Goal: Task Accomplishment & Management: Manage account settings

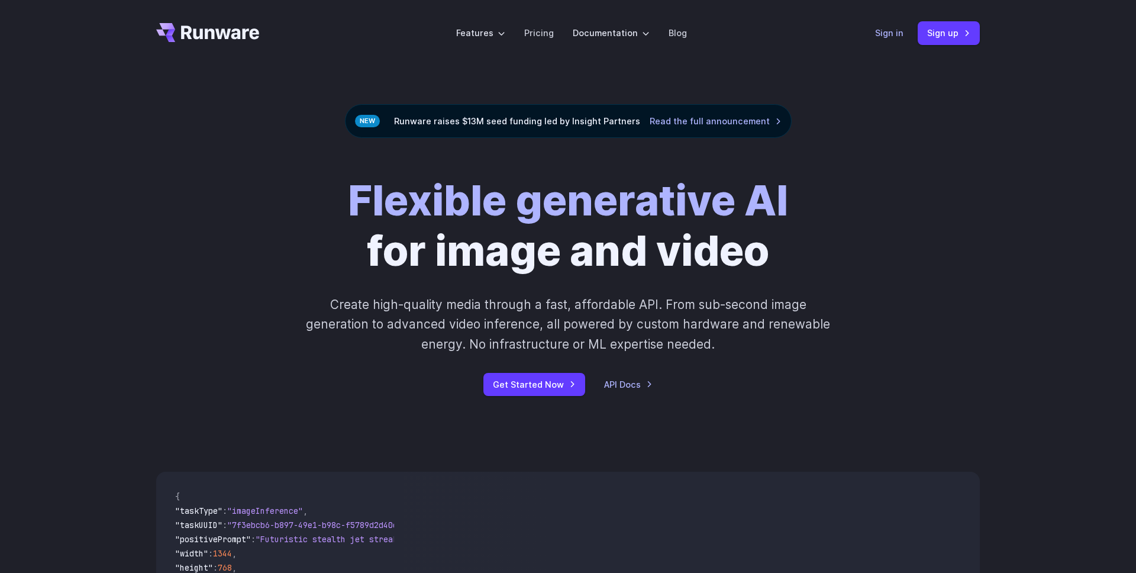
click at [893, 34] on link "Sign in" at bounding box center [889, 33] width 28 height 14
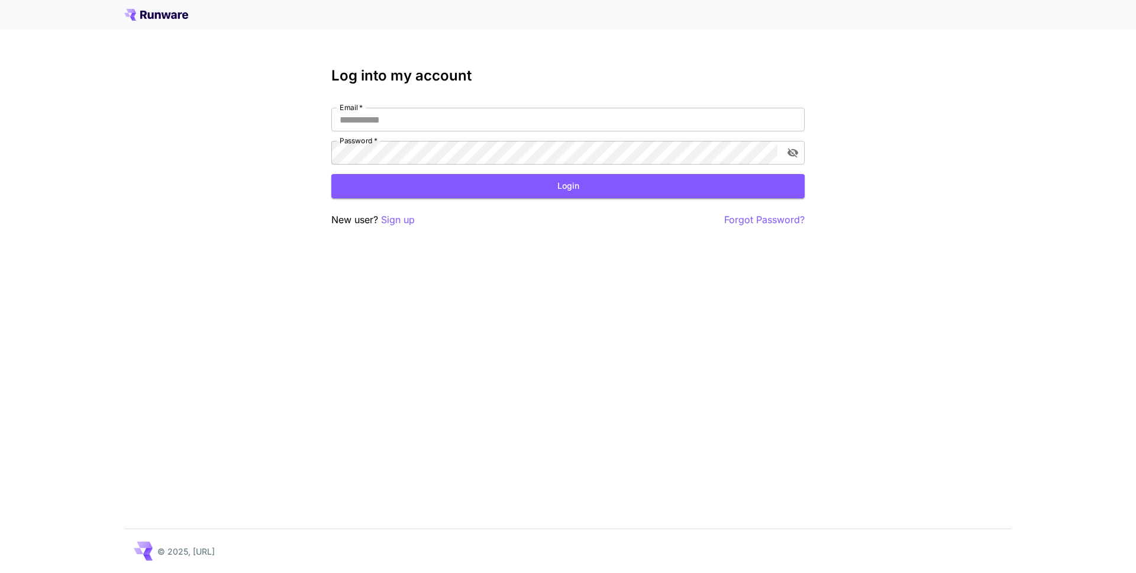
type input "**********"
click at [590, 189] on button "Login" at bounding box center [567, 186] width 473 height 24
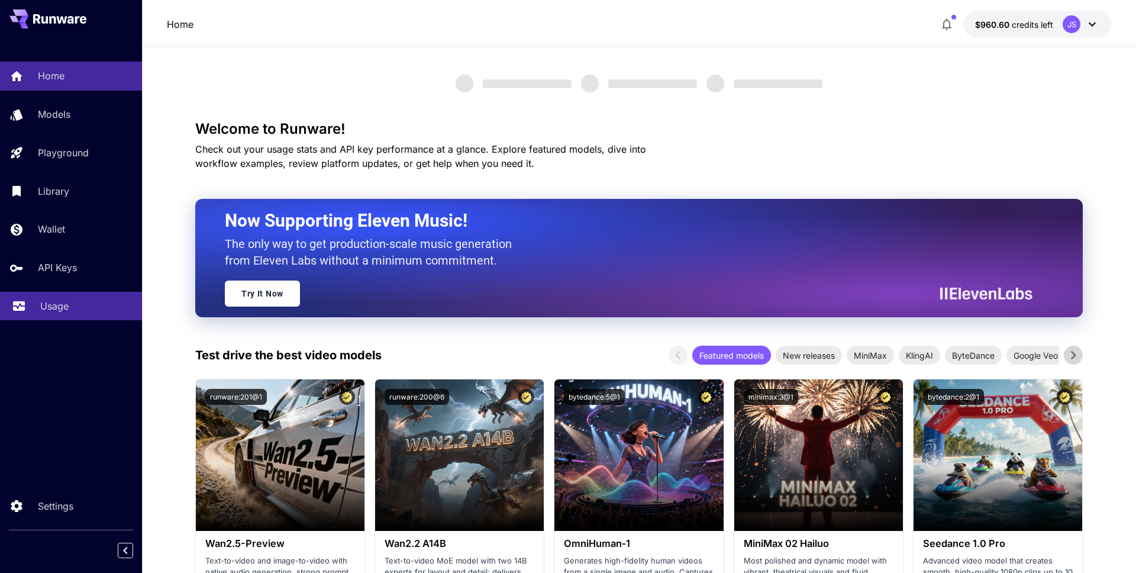
click at [50, 305] on p "Usage" at bounding box center [54, 306] width 28 height 14
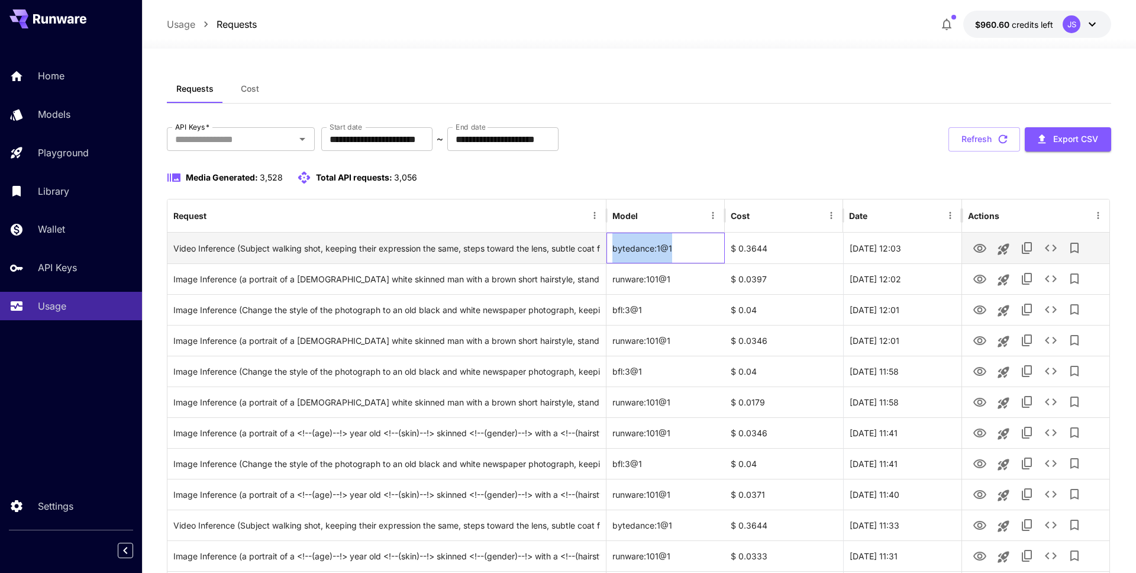
drag, startPoint x: 673, startPoint y: 249, endPoint x: 613, endPoint y: 247, distance: 59.8
click at [613, 247] on div "bytedance:1@1" at bounding box center [665, 247] width 118 height 31
copy div "bytedance:1@1"
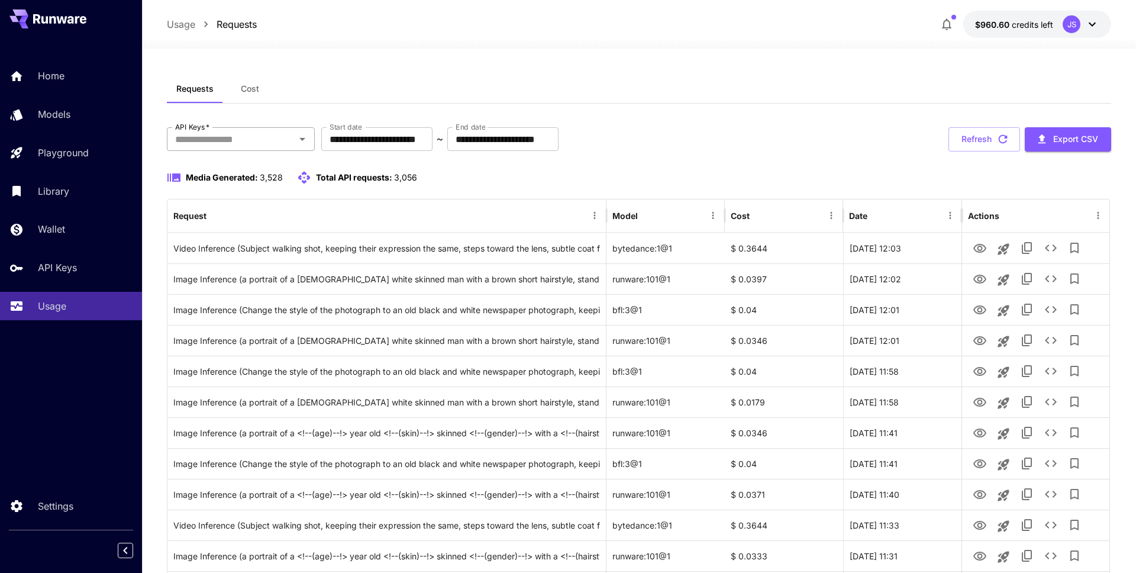
click at [266, 143] on input "API Keys   *" at bounding box center [230, 139] width 121 height 17
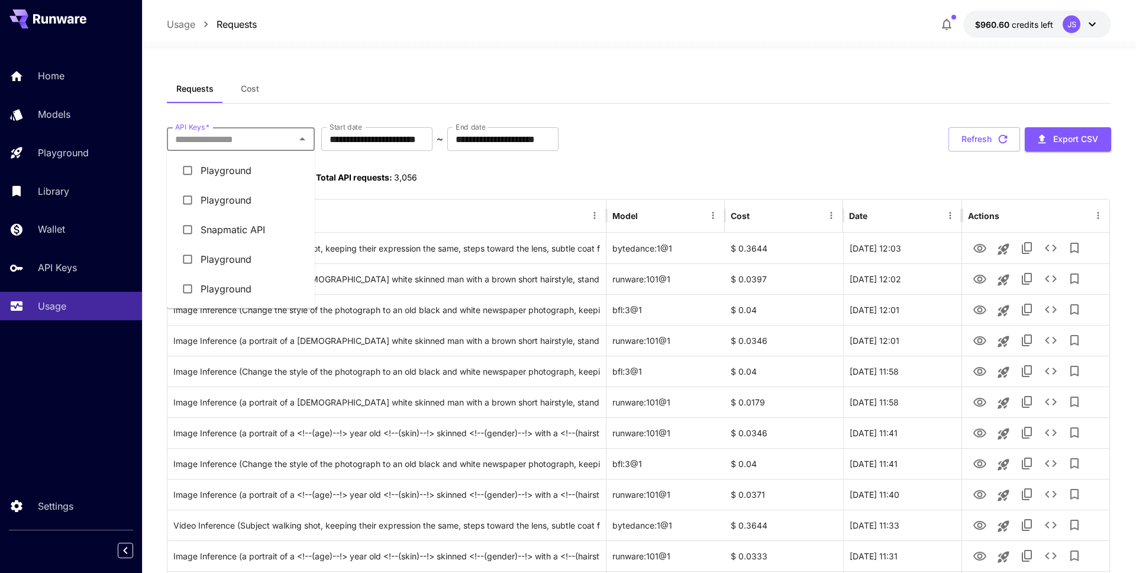
click at [316, 94] on div "Requests Cost" at bounding box center [639, 89] width 944 height 29
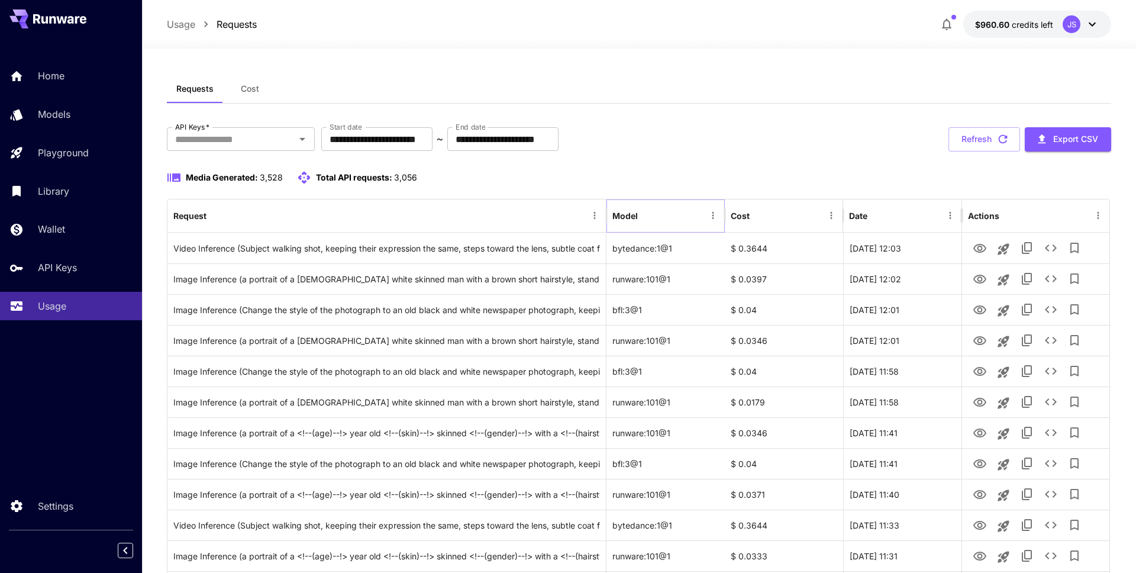
click at [710, 214] on icon "Menu" at bounding box center [712, 215] width 11 height 11
click at [246, 88] on span "Cost" at bounding box center [250, 88] width 18 height 11
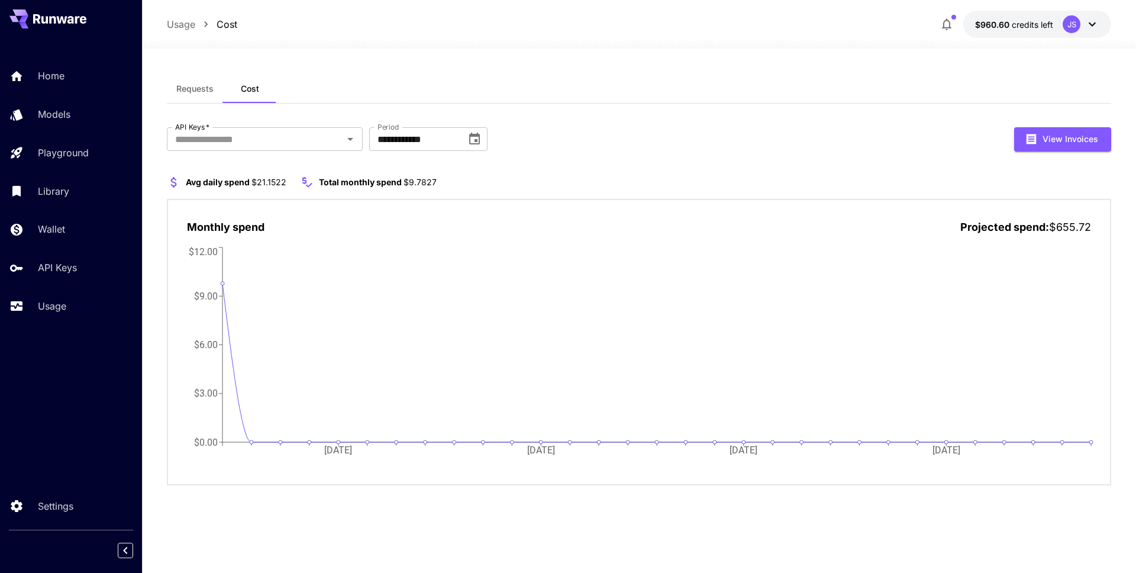
click at [203, 89] on span "Requests" at bounding box center [194, 88] width 37 height 11
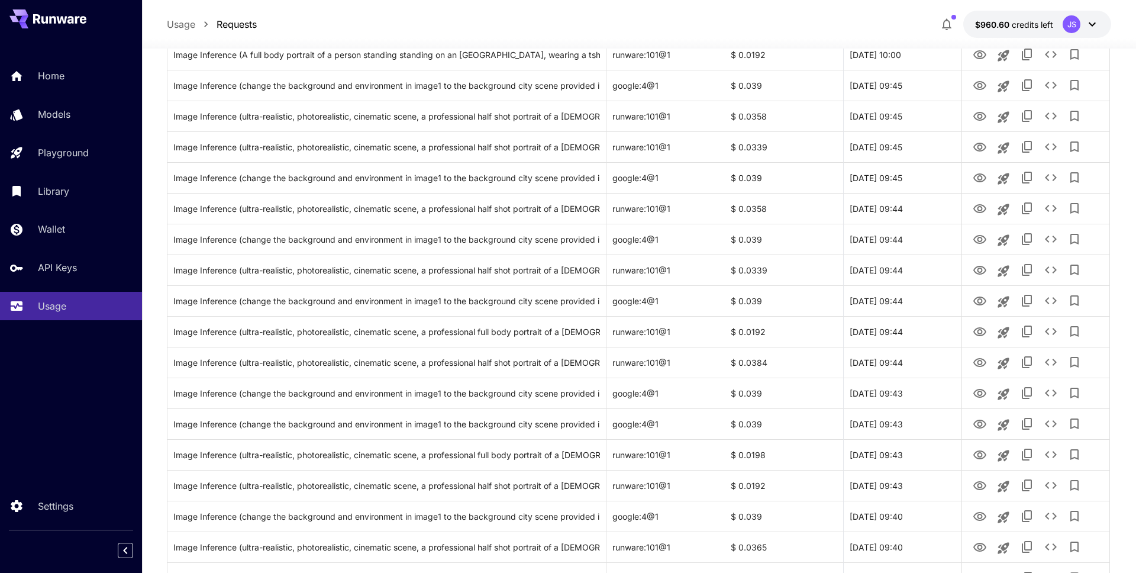
scroll to position [1265, 0]
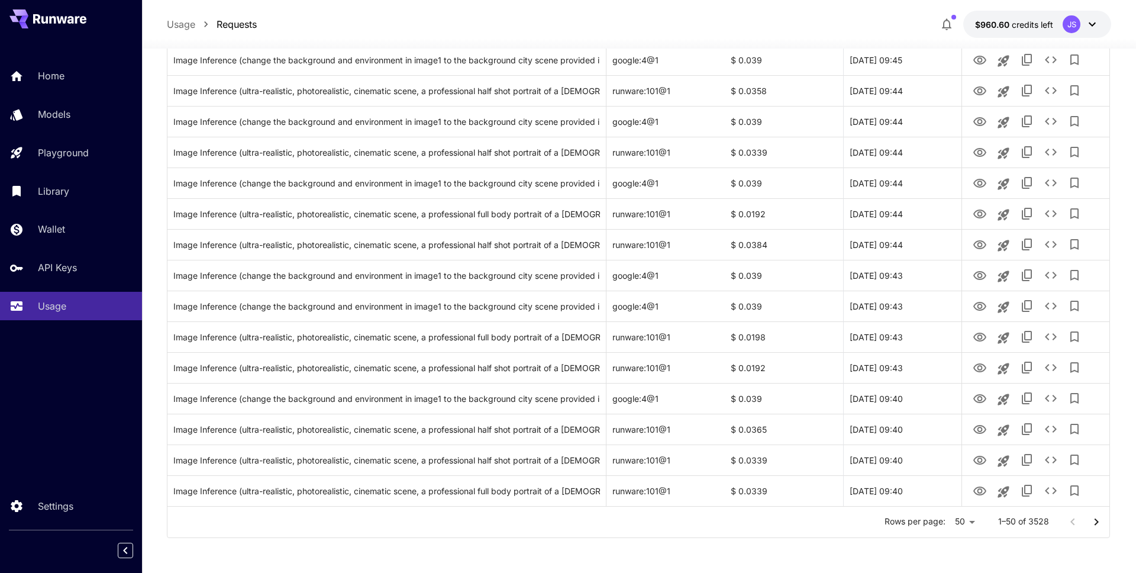
click at [1095, 521] on icon "Go to next page" at bounding box center [1096, 522] width 14 height 14
click at [1097, 521] on icon "Go to next page" at bounding box center [1096, 521] width 4 height 7
click at [958, 547] on li "100" at bounding box center [953, 547] width 35 height 21
type input "***"
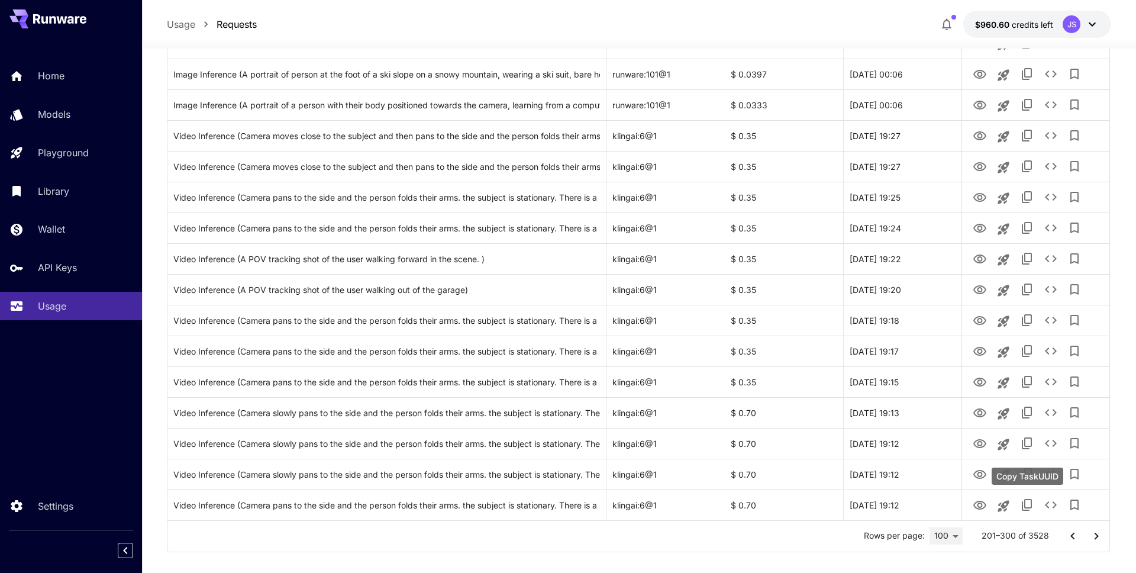
scroll to position [2803, 0]
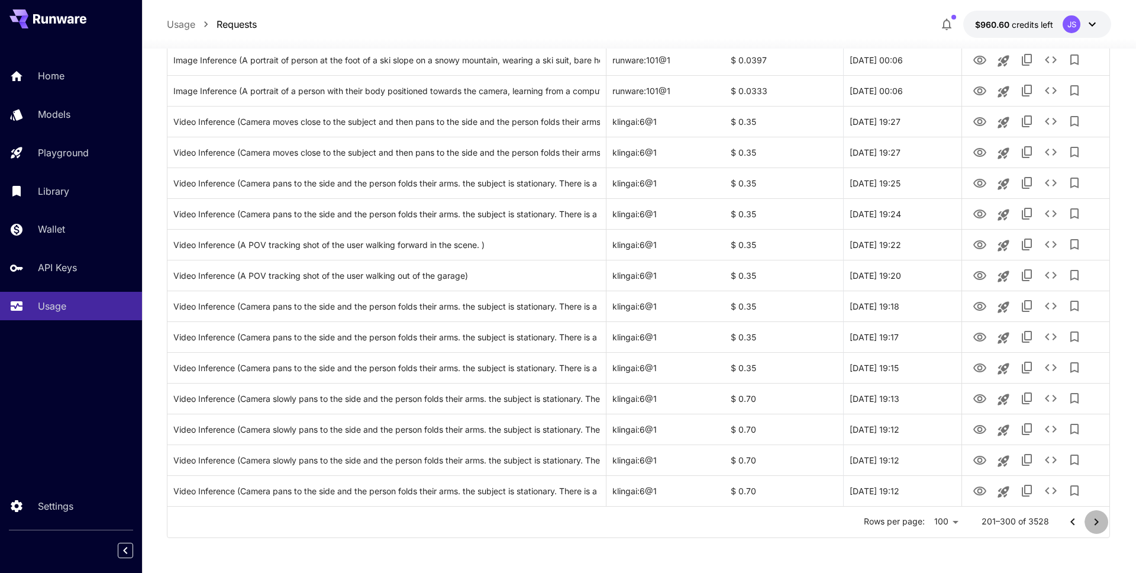
click at [1086, 525] on button "Go to next page" at bounding box center [1096, 522] width 24 height 24
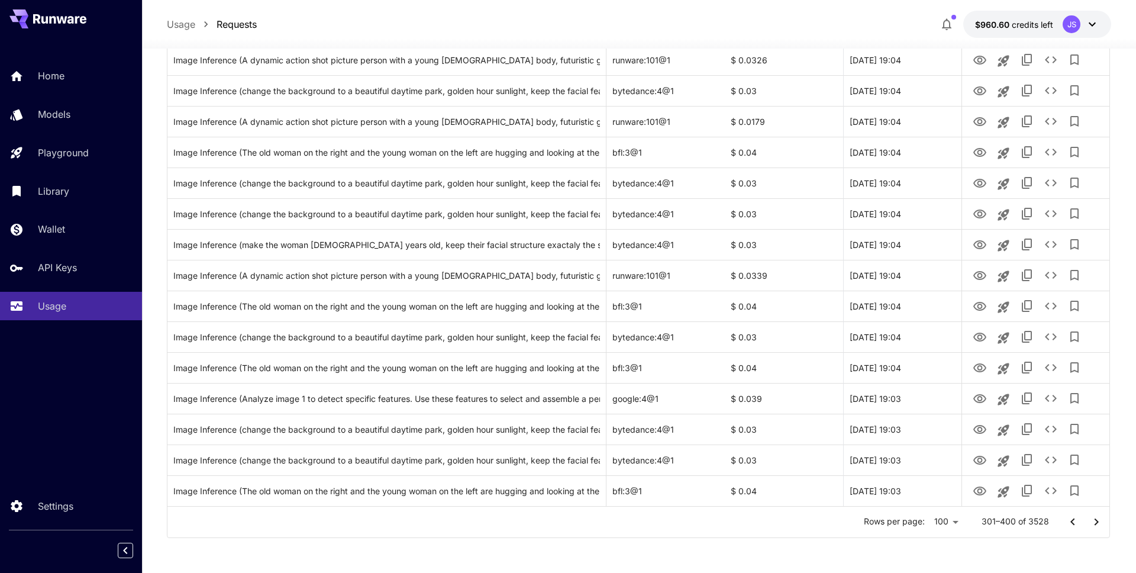
click at [1097, 522] on icon "Go to next page" at bounding box center [1096, 521] width 4 height 7
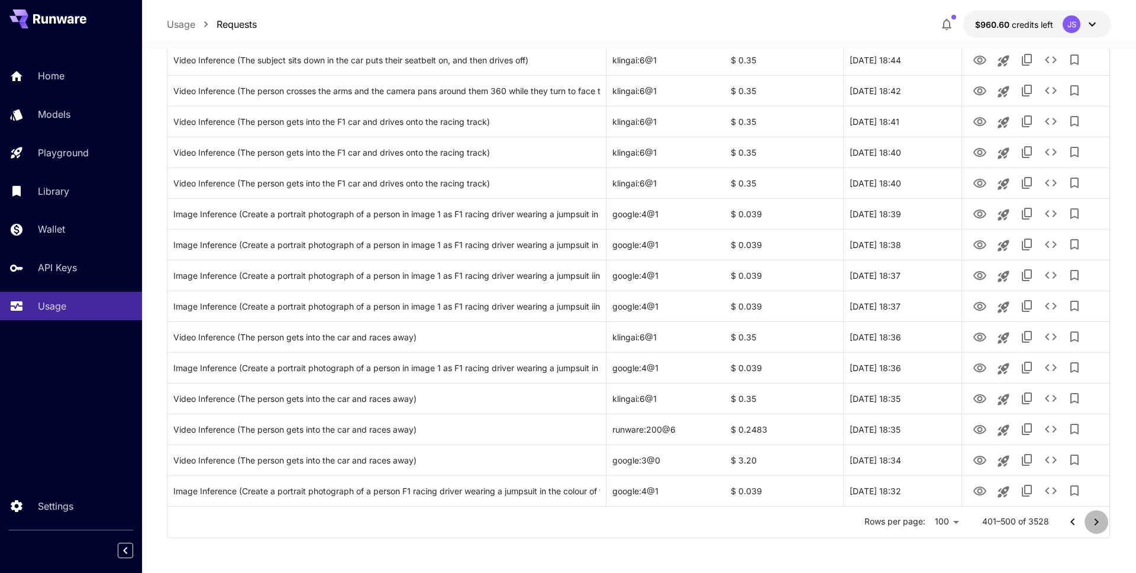
click at [1098, 522] on icon "Go to next page" at bounding box center [1096, 522] width 14 height 14
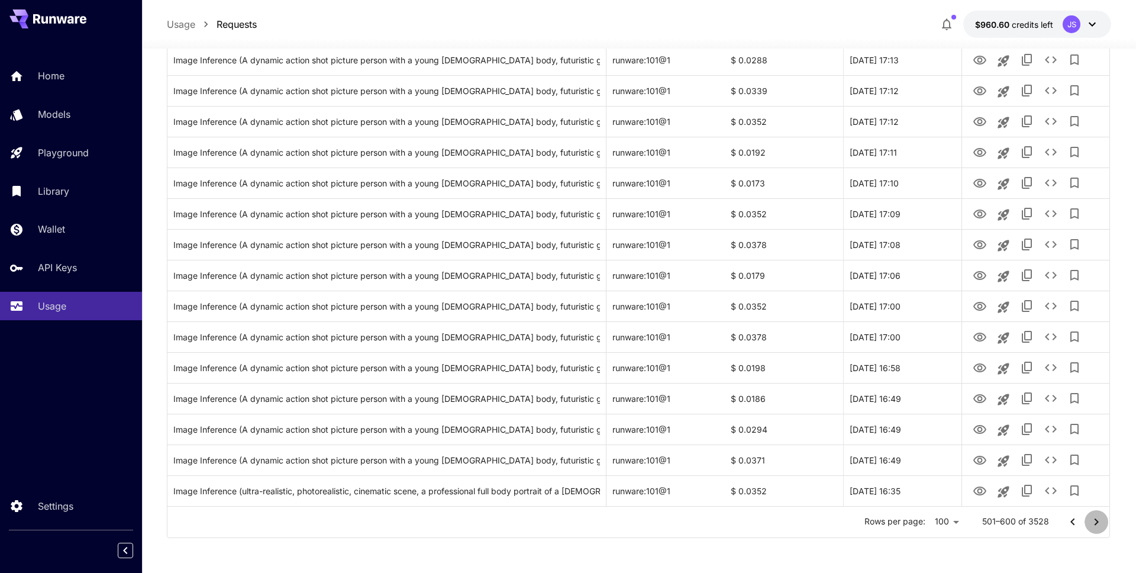
click at [1097, 526] on icon "Go to next page" at bounding box center [1096, 522] width 14 height 14
click at [1100, 524] on icon "Go to next page" at bounding box center [1096, 522] width 14 height 14
click at [1099, 522] on icon "Go to next page" at bounding box center [1096, 522] width 14 height 14
click at [1097, 518] on icon "Go to next page" at bounding box center [1096, 522] width 14 height 14
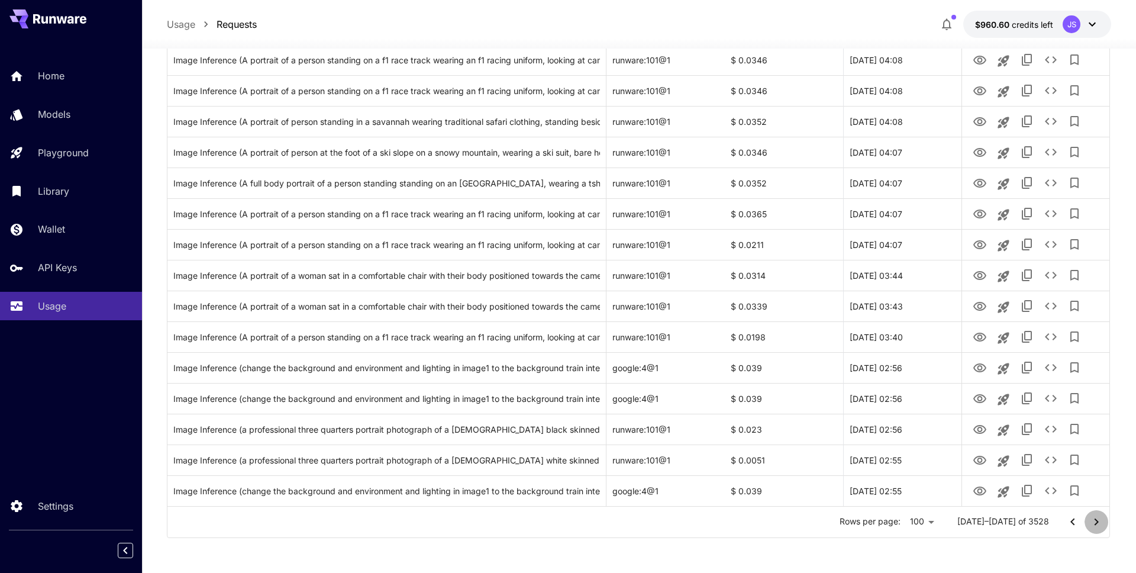
click at [1097, 518] on icon "Go to next page" at bounding box center [1096, 522] width 14 height 14
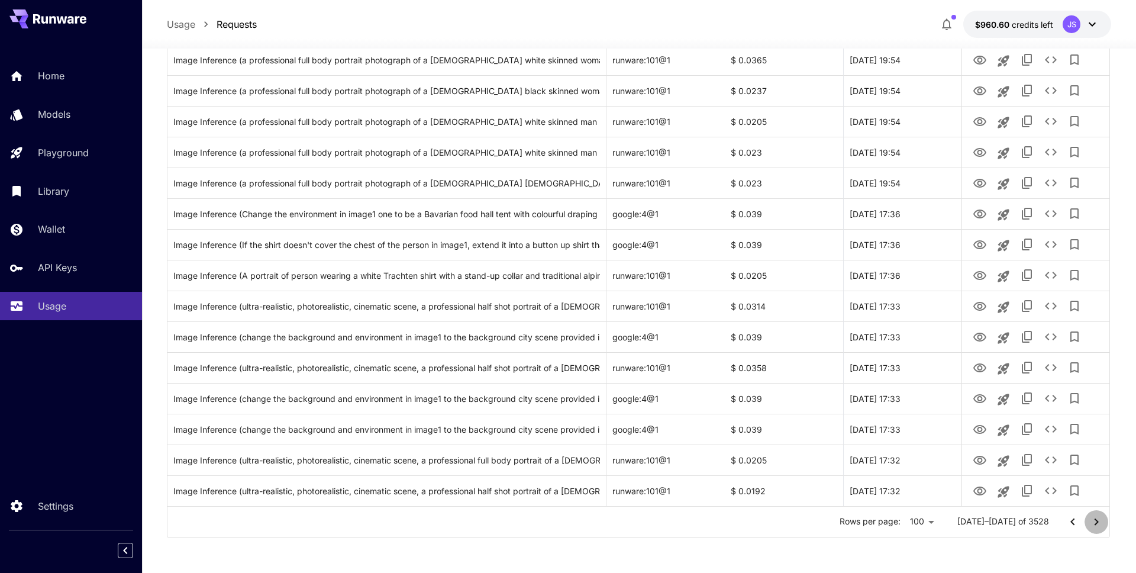
click at [1097, 518] on icon "Go to next page" at bounding box center [1096, 522] width 14 height 14
click at [1096, 517] on icon "Go to next page" at bounding box center [1096, 522] width 14 height 14
click at [1096, 521] on icon "Go to next page" at bounding box center [1096, 522] width 14 height 14
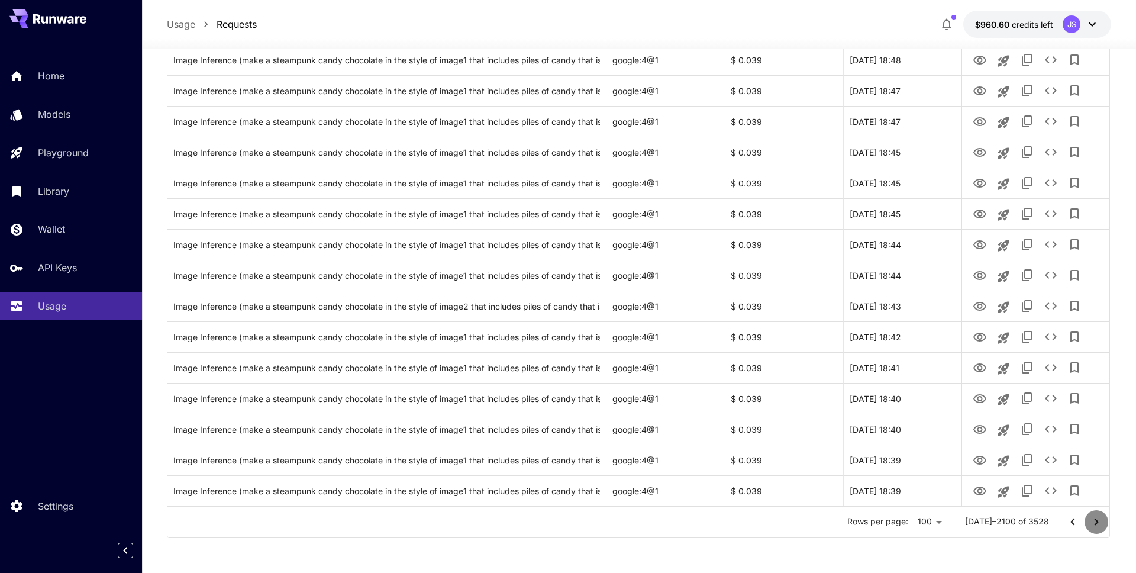
click at [1098, 522] on icon "Go to next page" at bounding box center [1096, 522] width 14 height 14
click at [1094, 521] on icon "Go to next page" at bounding box center [1096, 522] width 14 height 14
click at [1098, 522] on icon "Go to next page" at bounding box center [1096, 522] width 14 height 14
click at [1096, 518] on icon "Go to next page" at bounding box center [1096, 521] width 4 height 7
click at [1094, 525] on icon "Go to next page" at bounding box center [1096, 522] width 14 height 14
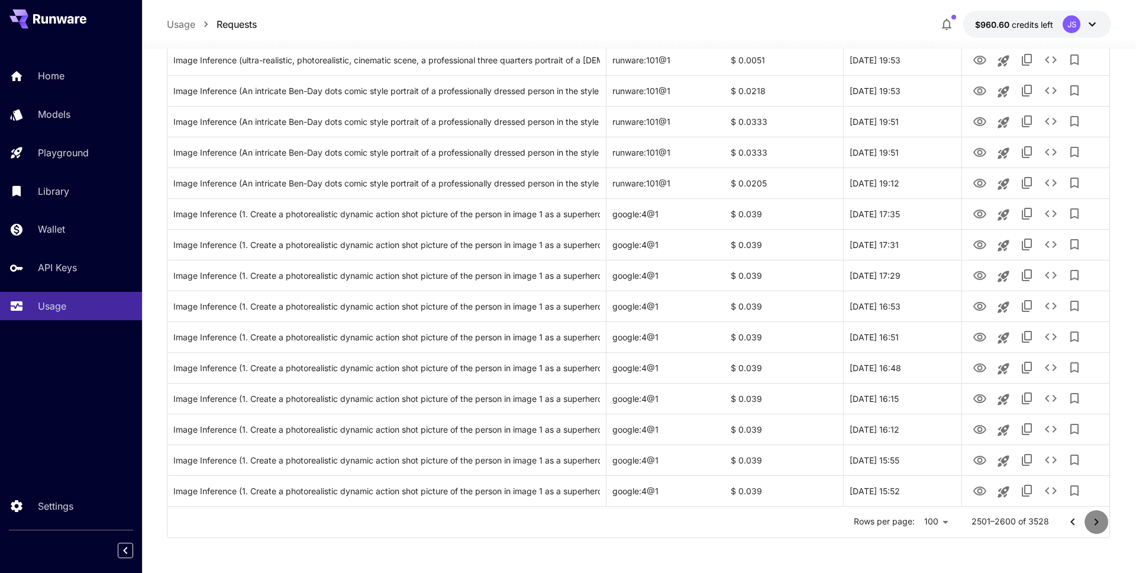
click at [1096, 518] on icon "Go to next page" at bounding box center [1096, 522] width 14 height 14
click at [1098, 521] on icon "Go to next page" at bounding box center [1096, 521] width 4 height 7
click at [1098, 517] on icon "Go to next page" at bounding box center [1096, 522] width 14 height 14
click at [1098, 520] on icon "Go to next page" at bounding box center [1096, 522] width 14 height 14
click at [1098, 521] on icon "Go to next page" at bounding box center [1096, 521] width 4 height 7
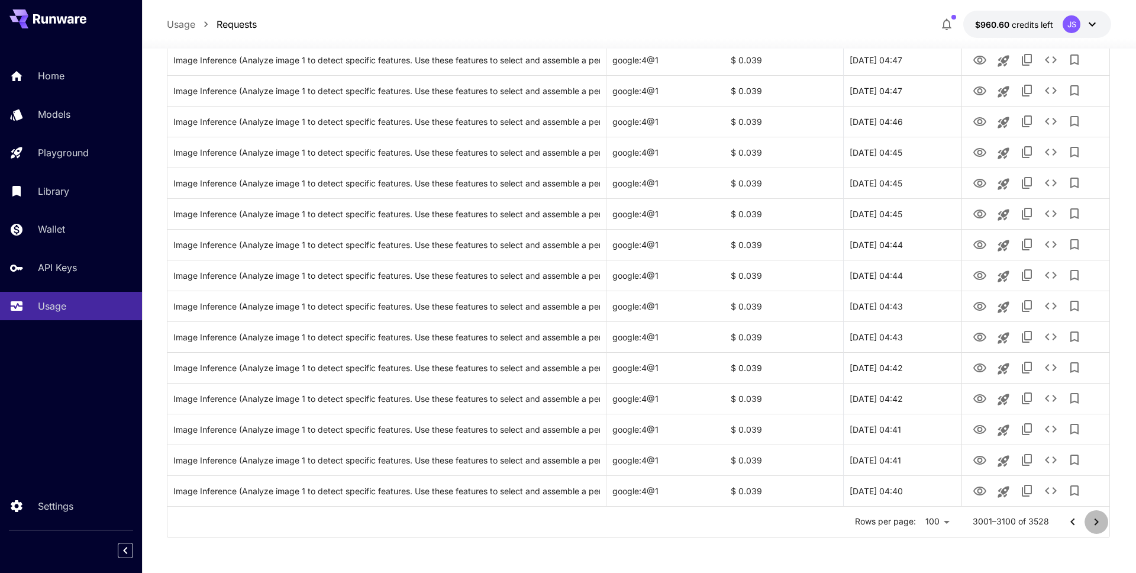
click at [1098, 517] on icon "Go to next page" at bounding box center [1096, 522] width 14 height 14
click at [1099, 518] on icon "Go to next page" at bounding box center [1096, 522] width 14 height 14
click at [1096, 518] on icon "Go to next page" at bounding box center [1096, 522] width 14 height 14
click at [1097, 518] on icon "Go to next page" at bounding box center [1096, 522] width 14 height 14
click at [1097, 520] on icon "Go to next page" at bounding box center [1096, 521] width 4 height 7
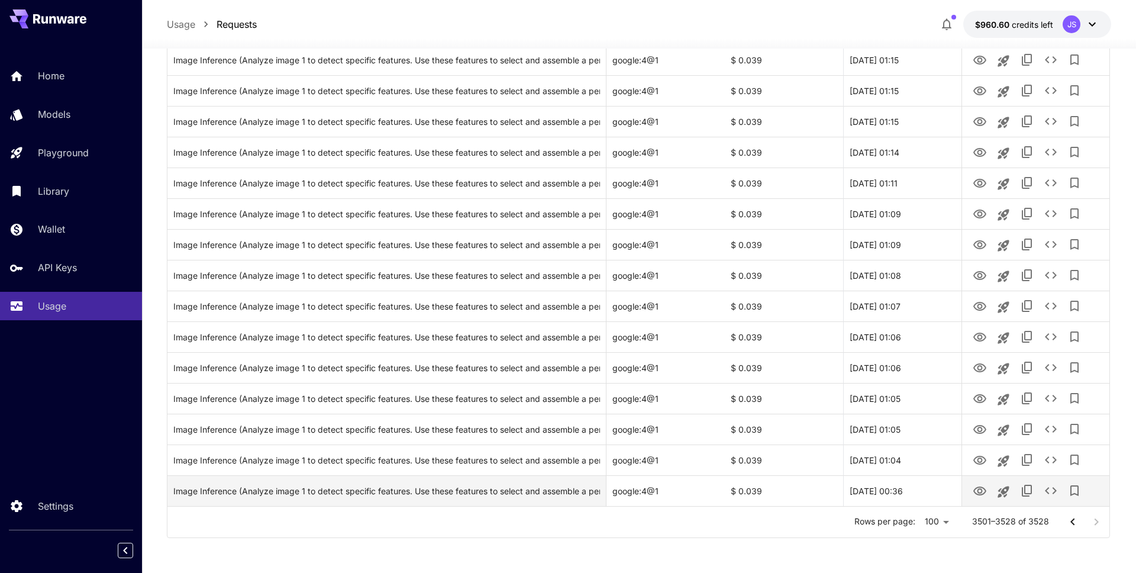
scroll to position [0, 0]
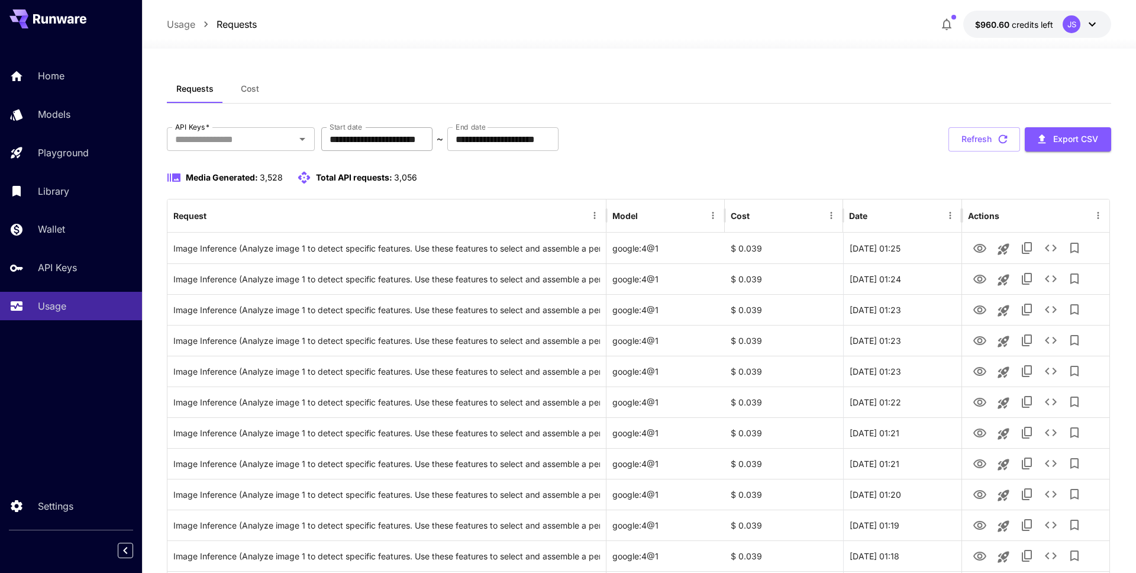
click at [369, 139] on input "**********" at bounding box center [376, 139] width 111 height 24
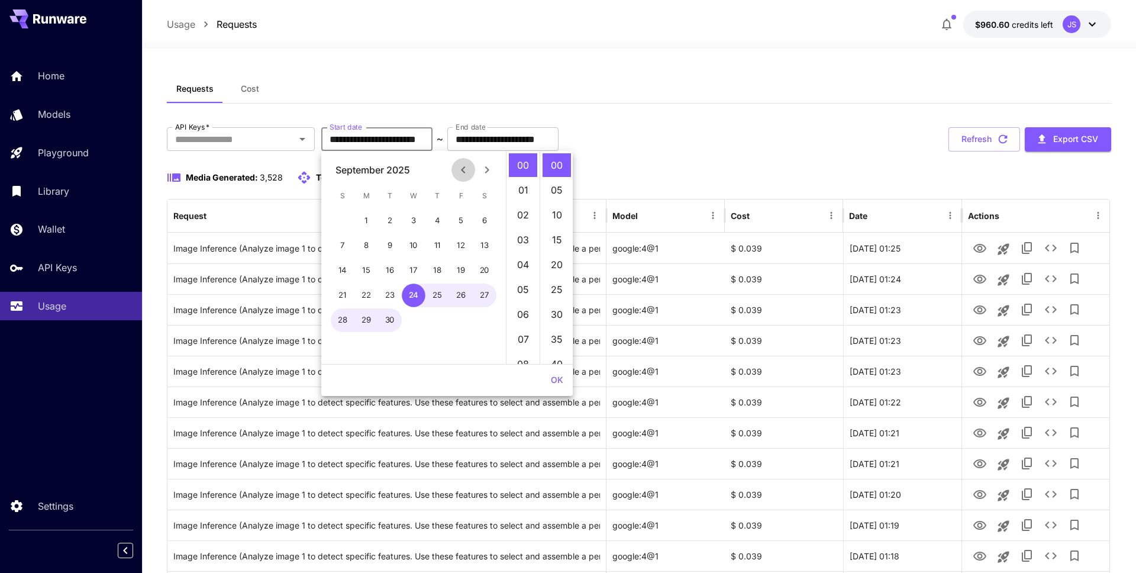
click at [459, 164] on icon "Previous month" at bounding box center [463, 170] width 14 height 14
click at [458, 221] on button "1" at bounding box center [461, 221] width 24 height 24
type input "**********"
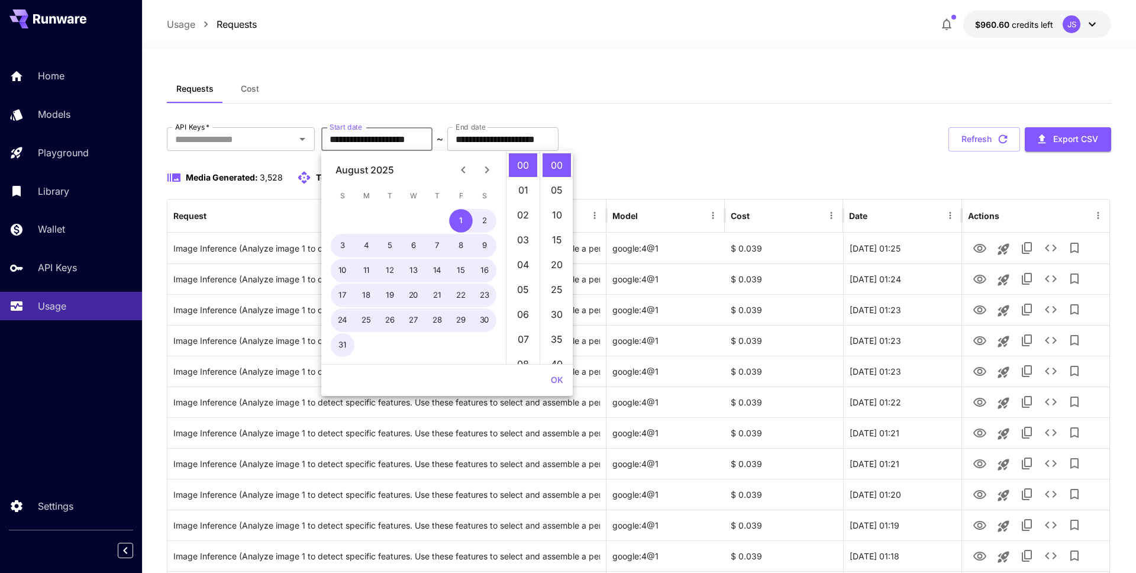
click at [553, 378] on button "OK" at bounding box center [557, 380] width 22 height 22
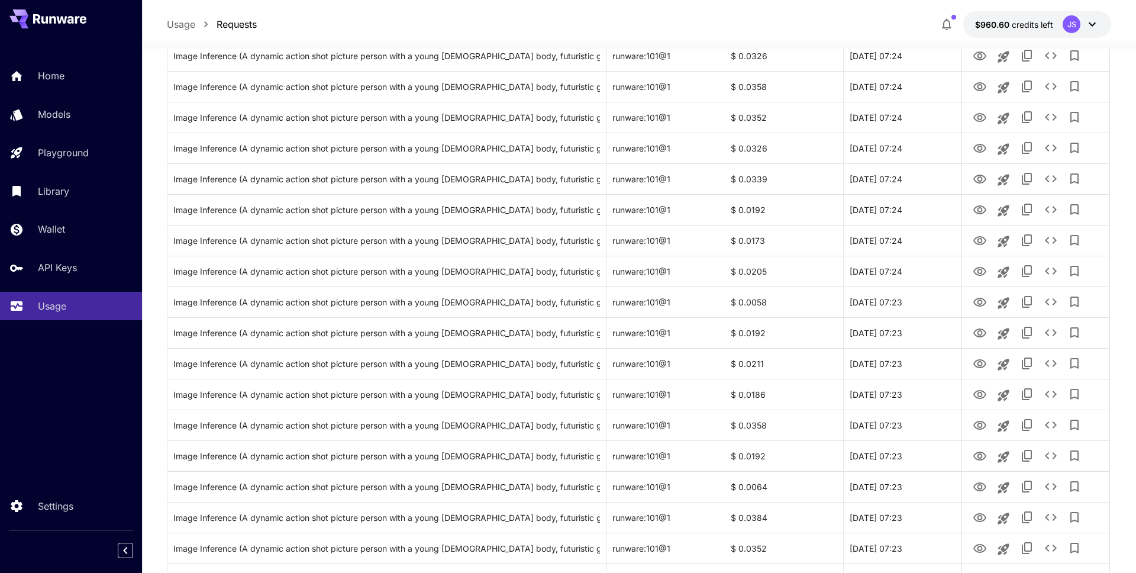
scroll to position [2803, 0]
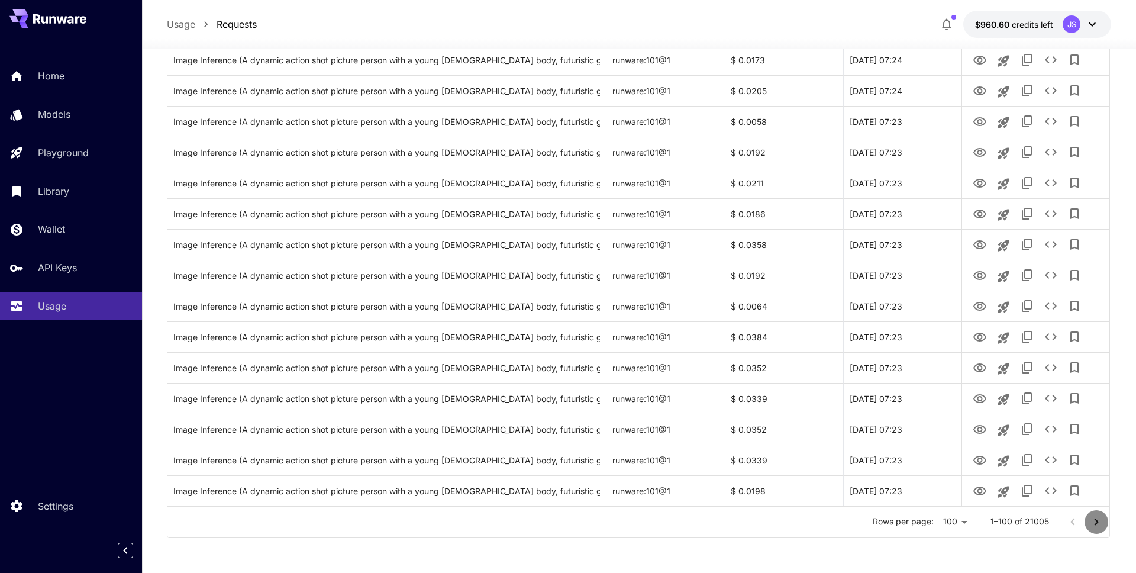
click at [1100, 519] on icon "Go to next page" at bounding box center [1096, 522] width 14 height 14
click at [1099, 528] on icon "Go to next page" at bounding box center [1096, 522] width 14 height 14
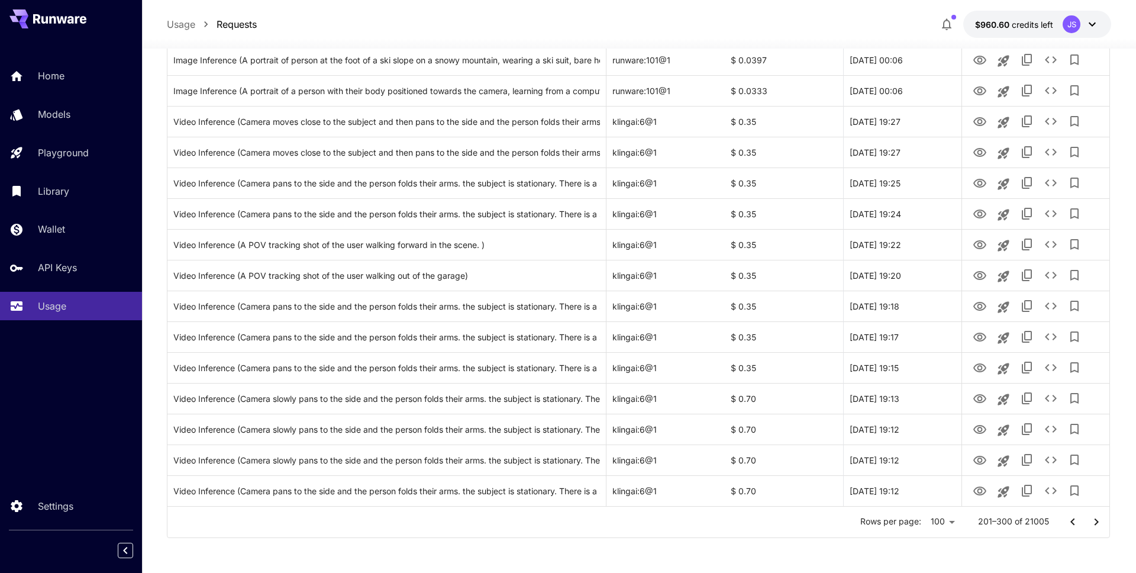
click at [1107, 509] on div at bounding box center [568, 286] width 1136 height 573
click at [1100, 519] on icon "Go to next page" at bounding box center [1096, 522] width 14 height 14
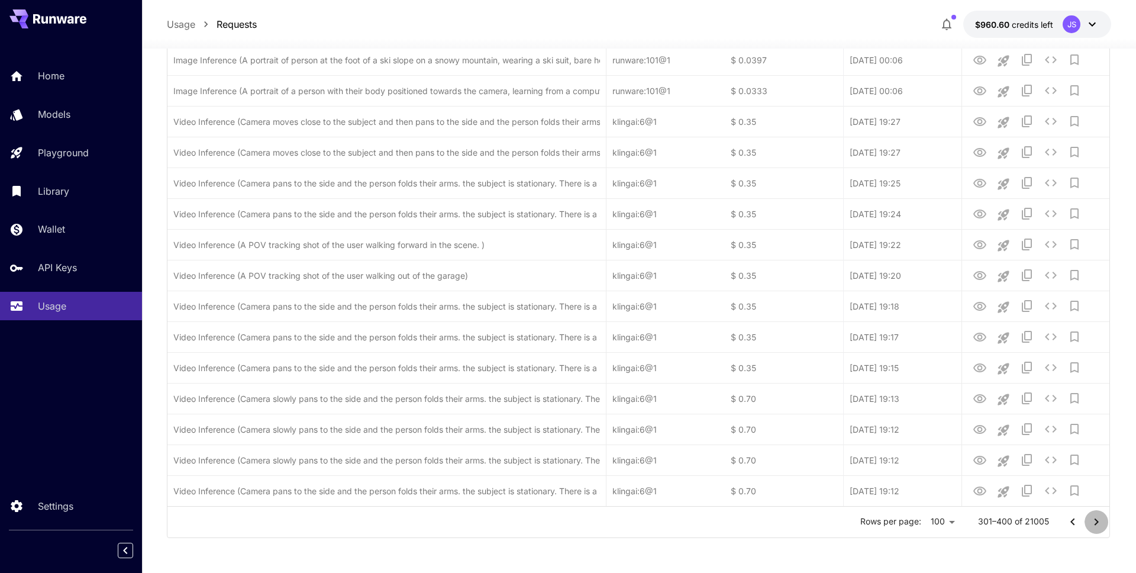
click at [1100, 519] on icon "Go to next page" at bounding box center [1096, 522] width 14 height 14
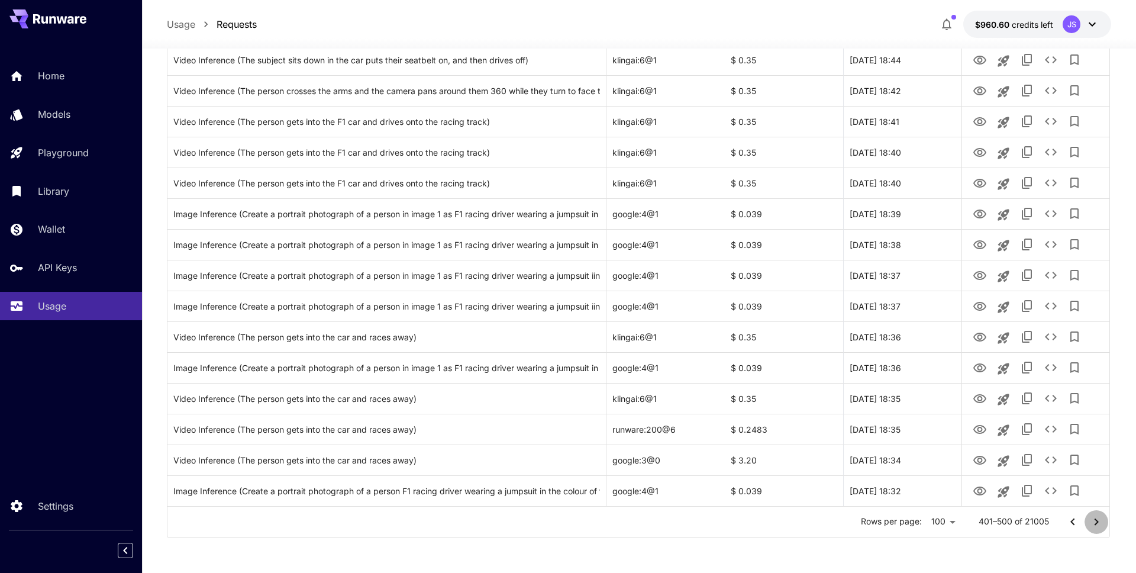
click at [1097, 518] on icon "Go to next page" at bounding box center [1096, 522] width 14 height 14
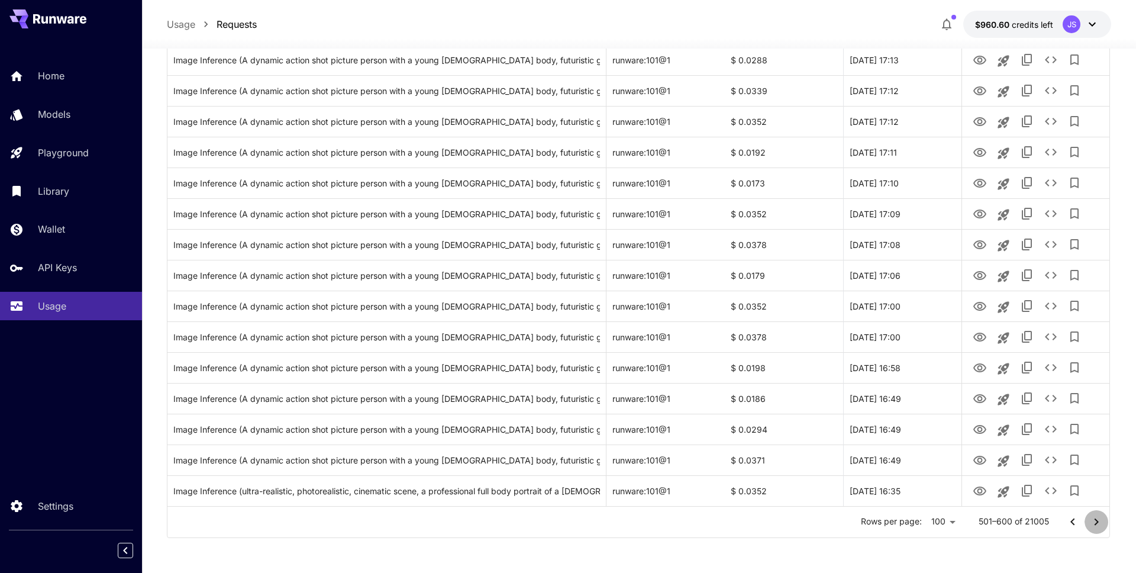
click at [1097, 518] on icon "Go to next page" at bounding box center [1096, 522] width 14 height 14
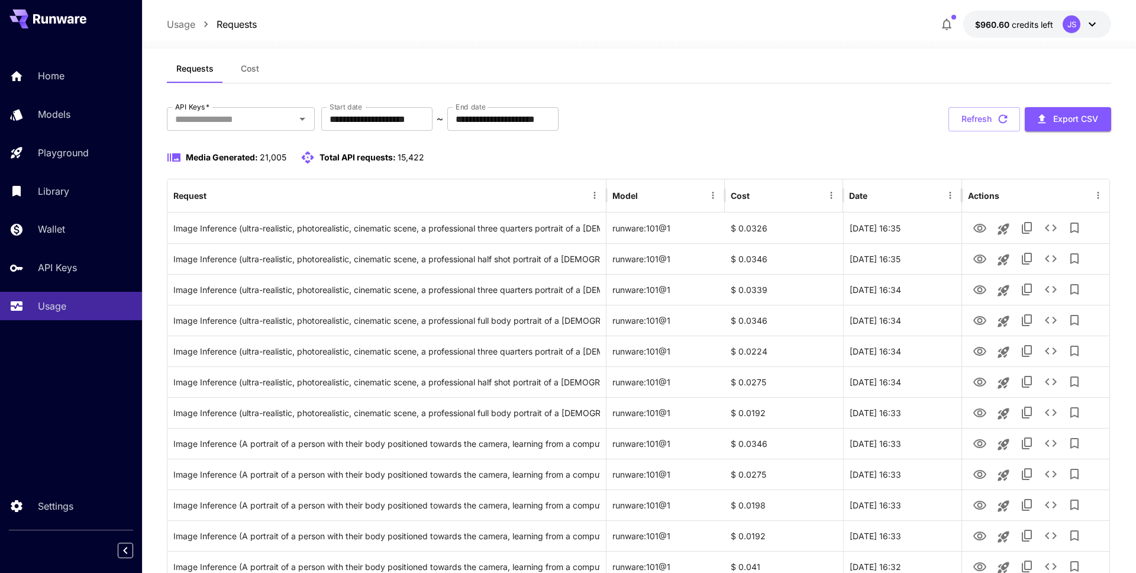
scroll to position [0, 0]
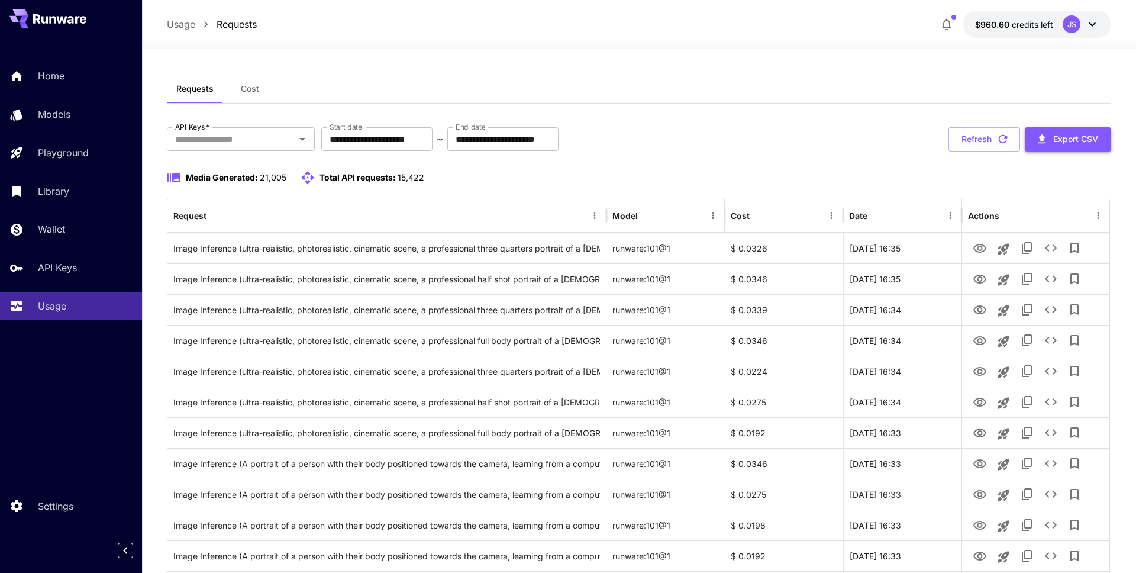
click at [1090, 141] on button "Export CSV" at bounding box center [1068, 139] width 86 height 24
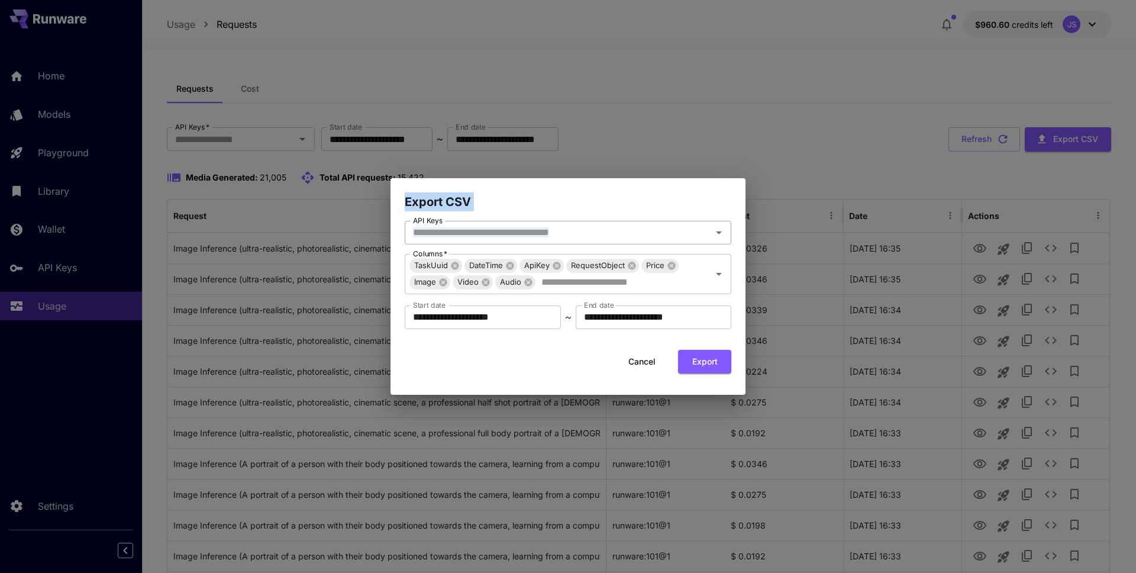
drag, startPoint x: 615, startPoint y: 188, endPoint x: 584, endPoint y: 243, distance: 63.0
click at [584, 243] on div "**********" at bounding box center [567, 286] width 355 height 217
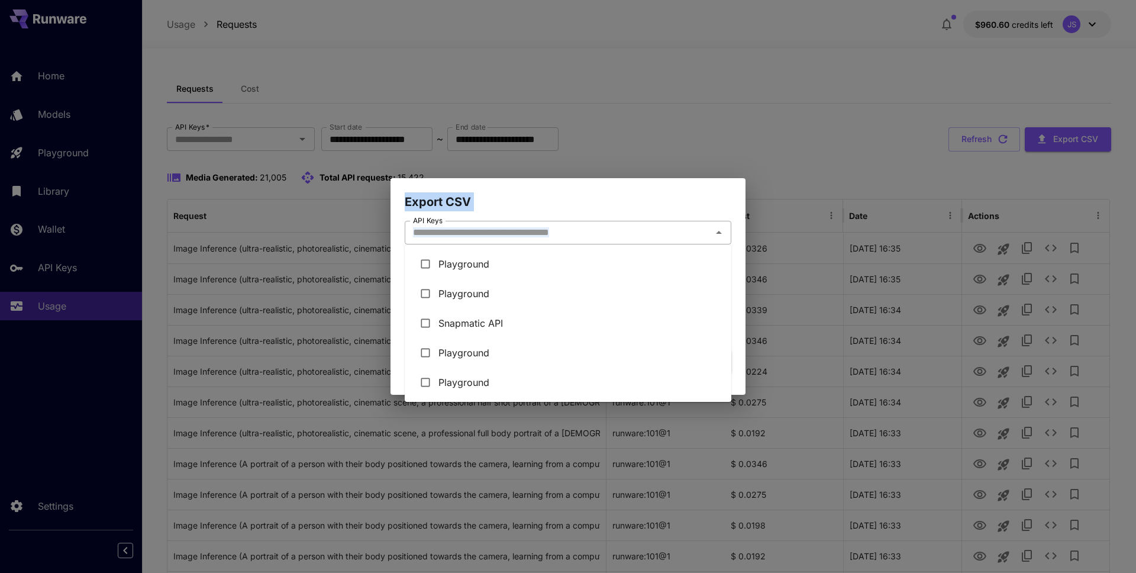
click at [603, 238] on input "API Keys" at bounding box center [558, 232] width 300 height 17
click at [621, 206] on h2 "Export CSV" at bounding box center [567, 194] width 355 height 33
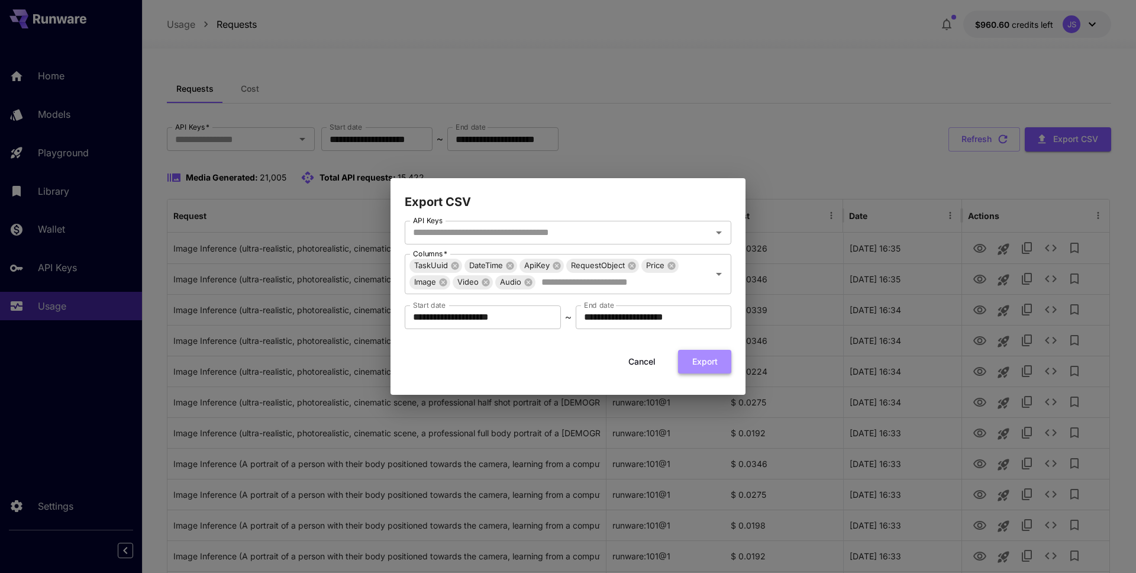
click at [710, 363] on button "Export" at bounding box center [704, 362] width 53 height 24
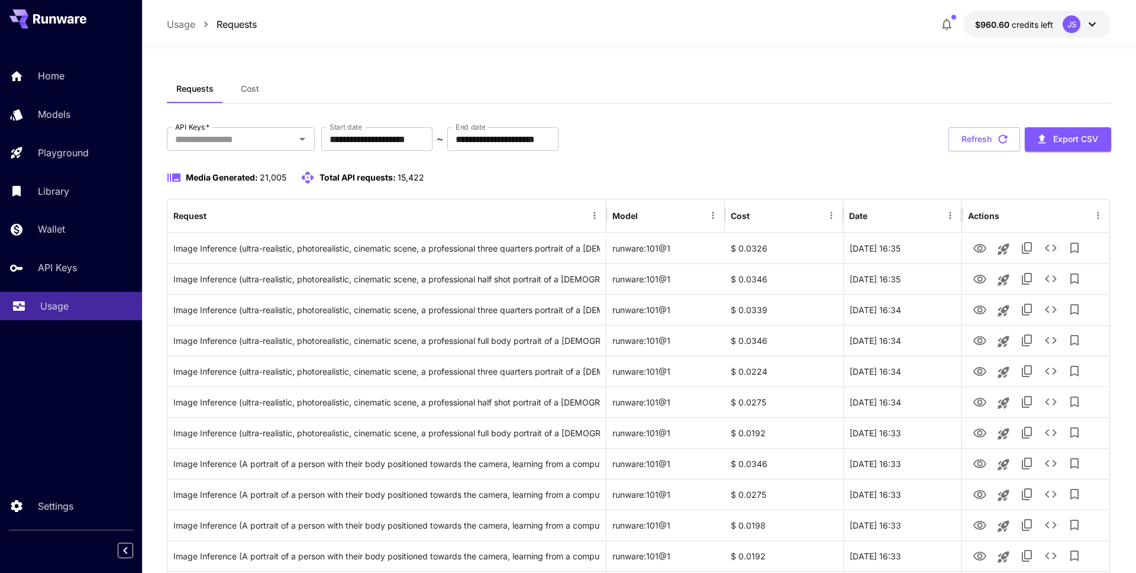
click at [55, 313] on p "Usage" at bounding box center [54, 306] width 28 height 14
click at [964, 137] on button "Refresh" at bounding box center [984, 139] width 72 height 24
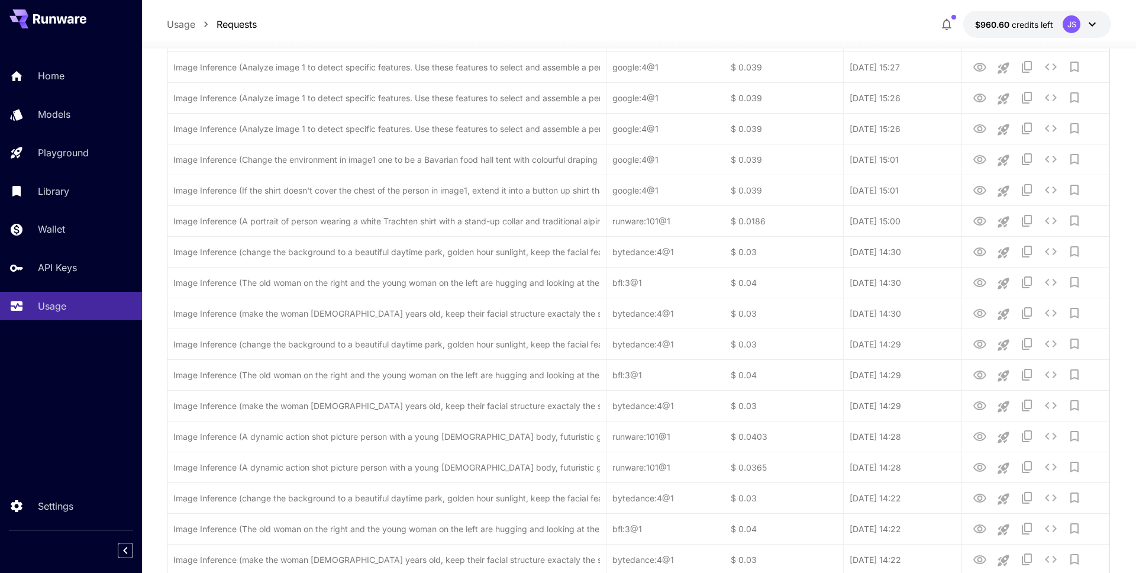
scroll to position [2803, 0]
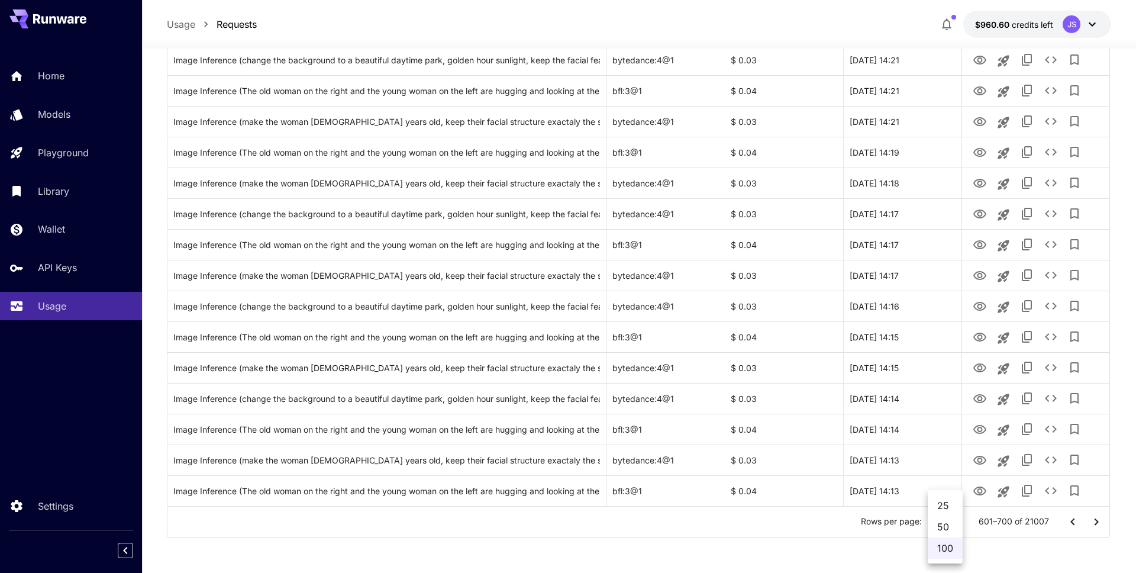
click at [1070, 529] on div at bounding box center [568, 286] width 1136 height 573
click at [1071, 522] on icon "Go to previous page" at bounding box center [1072, 522] width 14 height 14
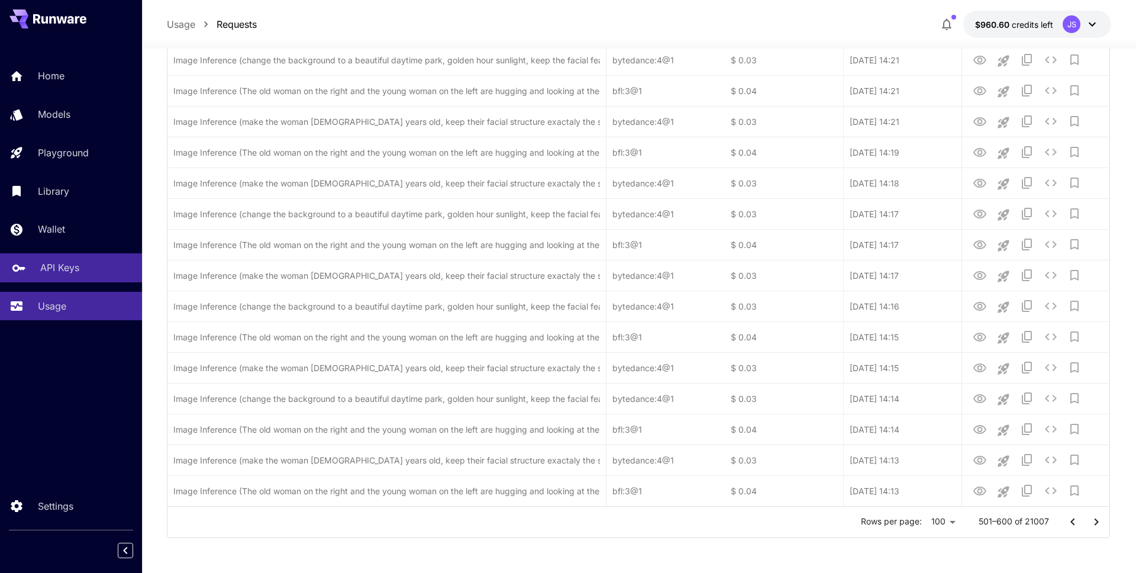
click at [67, 266] on p "API Keys" at bounding box center [59, 267] width 39 height 14
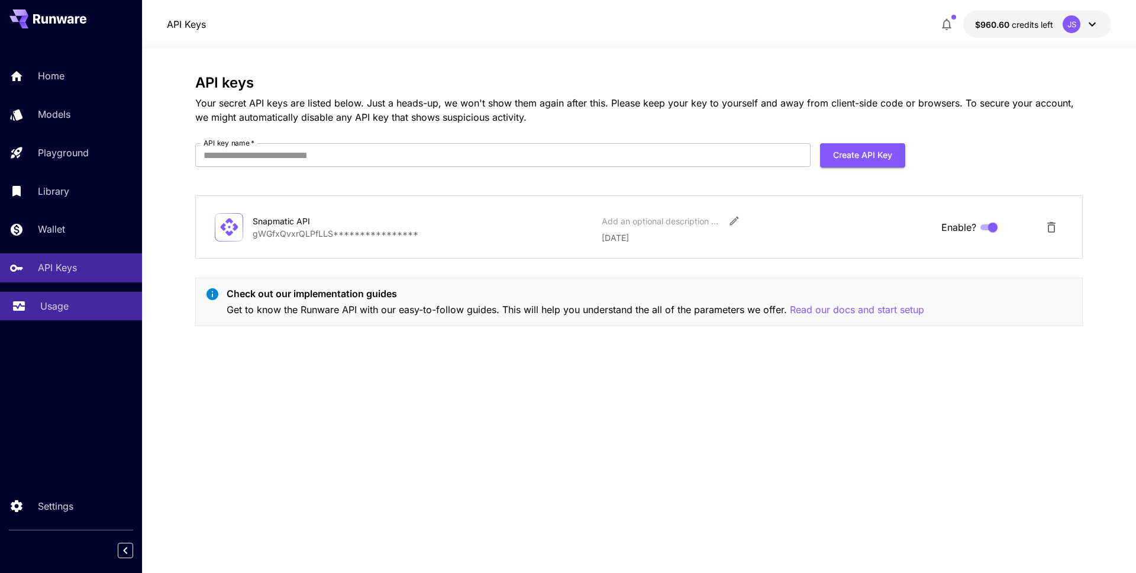
click at [47, 303] on p "Usage" at bounding box center [54, 306] width 28 height 14
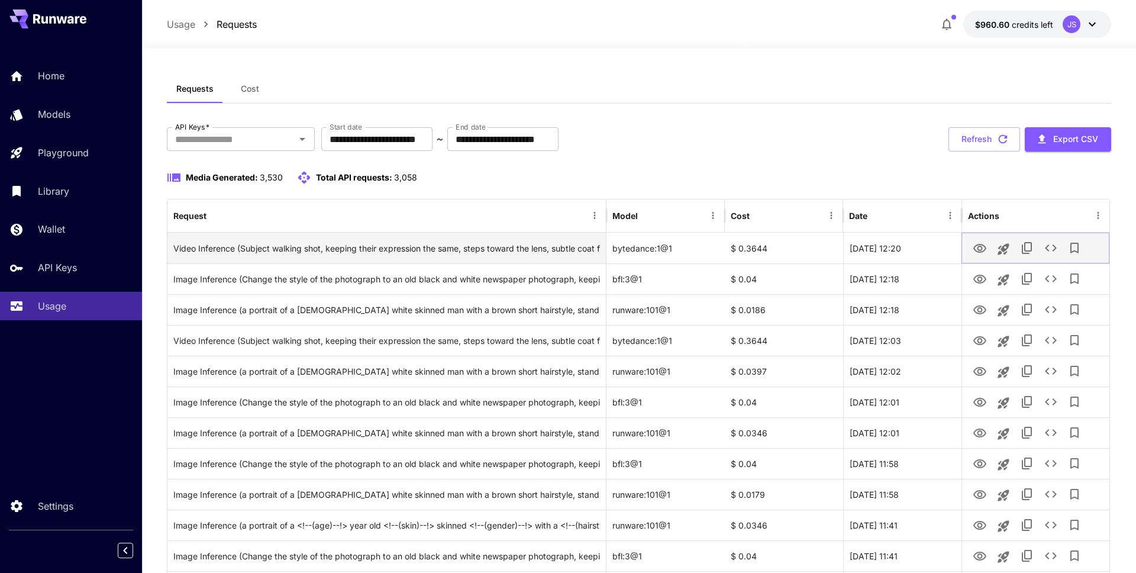
click at [976, 250] on icon "View" at bounding box center [979, 248] width 14 height 14
